Goal: Task Accomplishment & Management: Complete application form

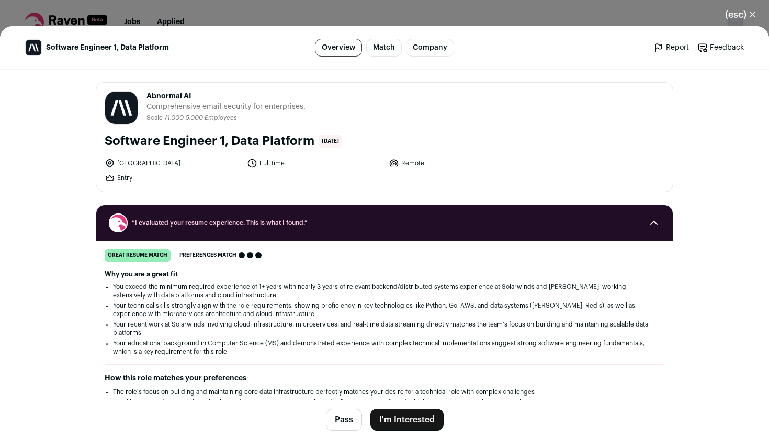
click at [414, 414] on button "I'm Interested" at bounding box center [406, 419] width 73 height 22
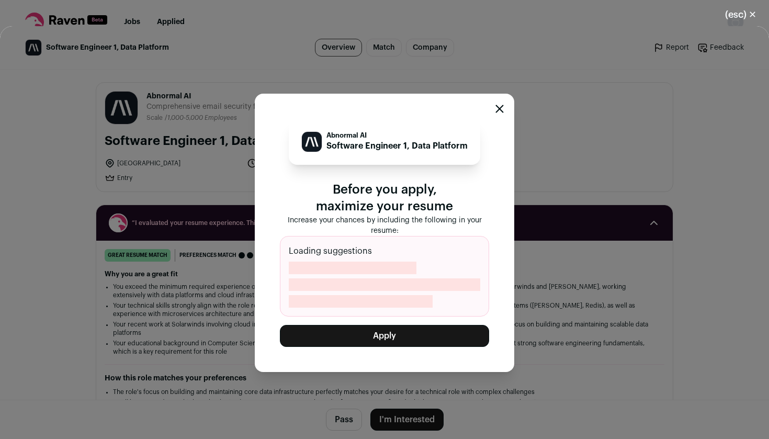
click at [404, 326] on button "Apply" at bounding box center [384, 336] width 209 height 22
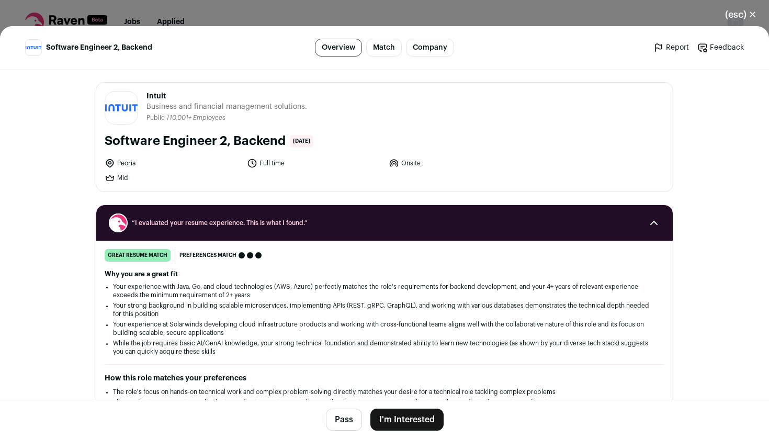
click at [419, 418] on button "I'm Interested" at bounding box center [406, 419] width 73 height 22
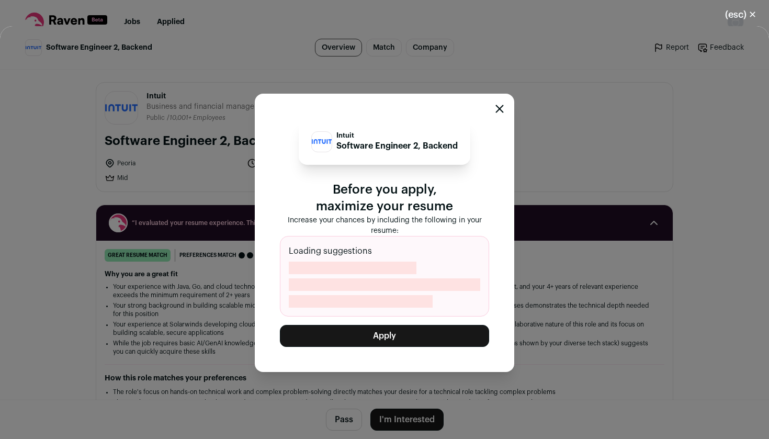
click at [393, 332] on button "Apply" at bounding box center [384, 336] width 209 height 22
